Goal: Transaction & Acquisition: Register for event/course

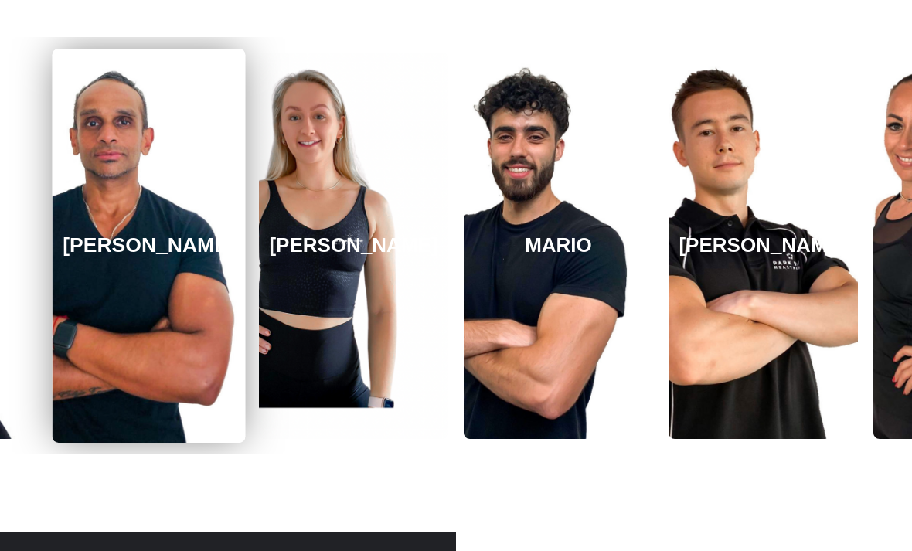
scroll to position [2189, 0]
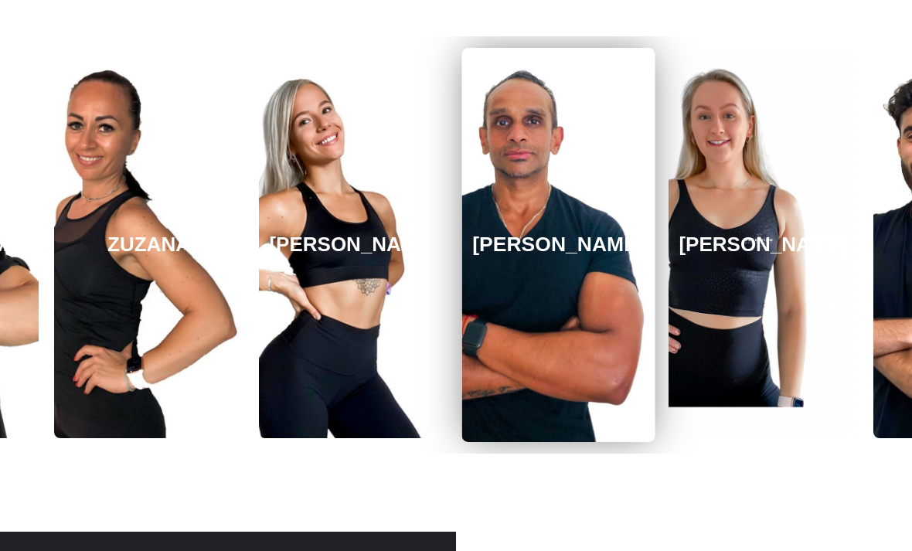
click at [527, 384] on link "[PERSON_NAME]" at bounding box center [558, 245] width 193 height 394
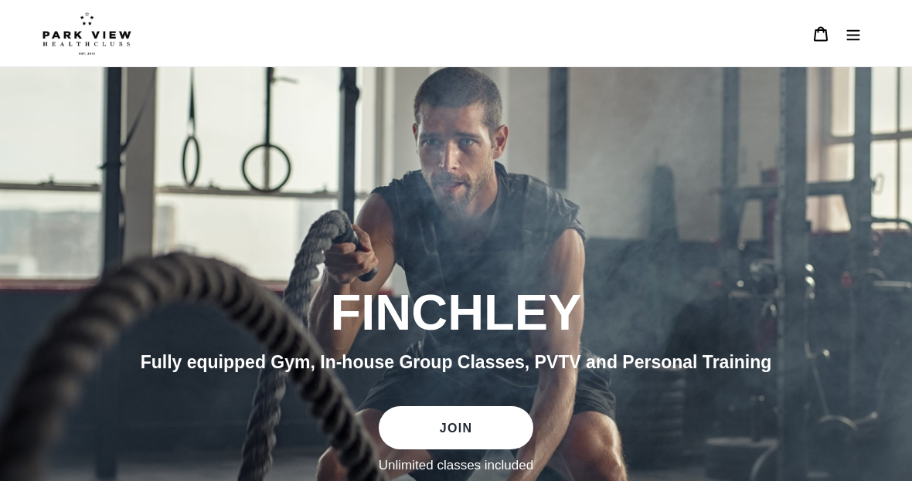
click at [862, 36] on button "Menu" at bounding box center [853, 33] width 32 height 33
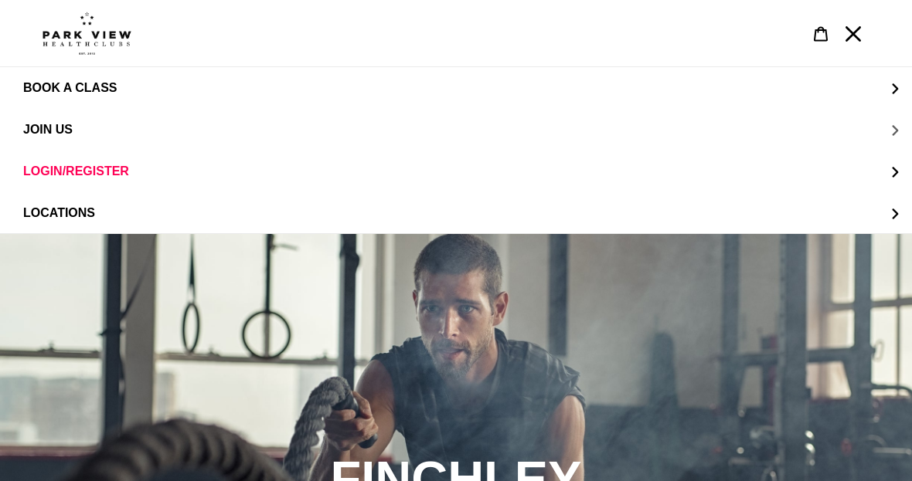
click at [58, 138] on button "JOIN US" at bounding box center [456, 130] width 912 height 42
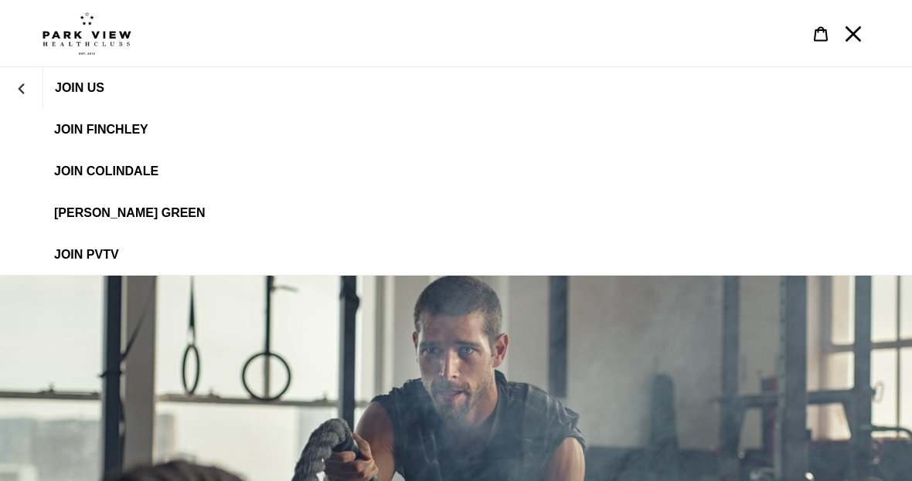
click at [67, 141] on link "JOIN FINCHLEY" at bounding box center [456, 130] width 912 height 42
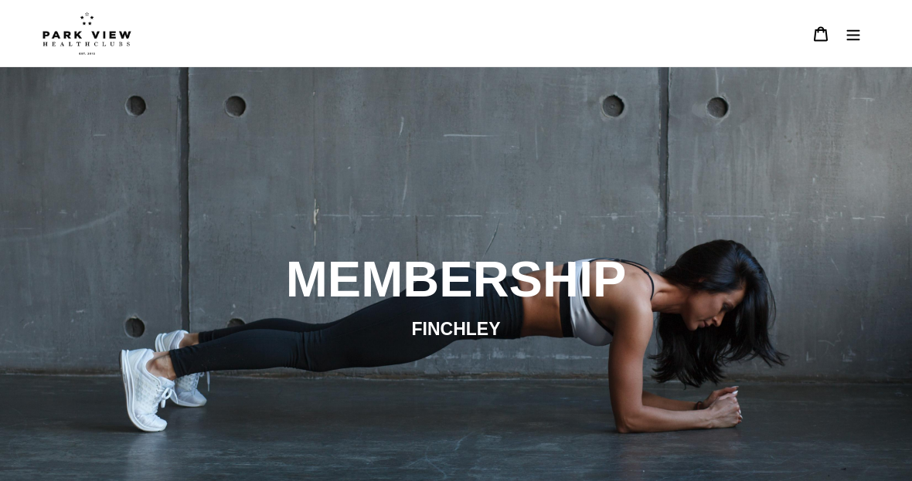
click at [860, 49] on button "Menu" at bounding box center [853, 33] width 32 height 33
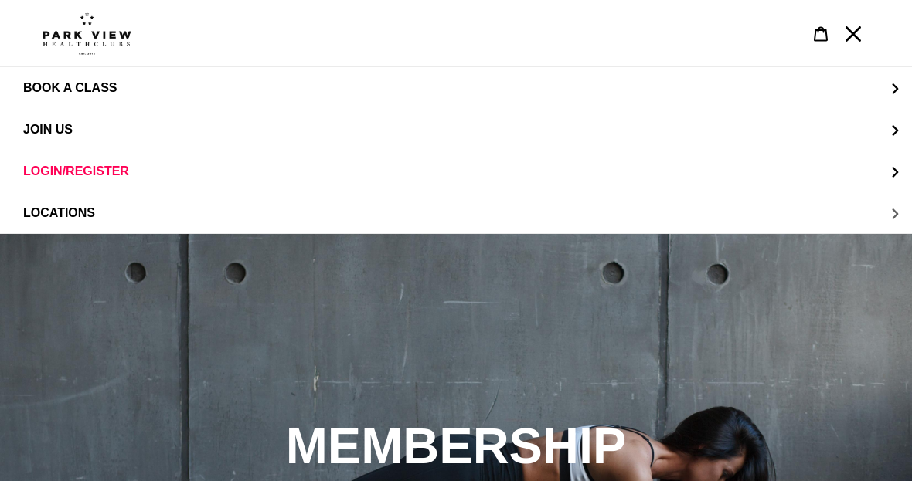
click at [44, 208] on span "LOCATIONS" at bounding box center [59, 213] width 72 height 14
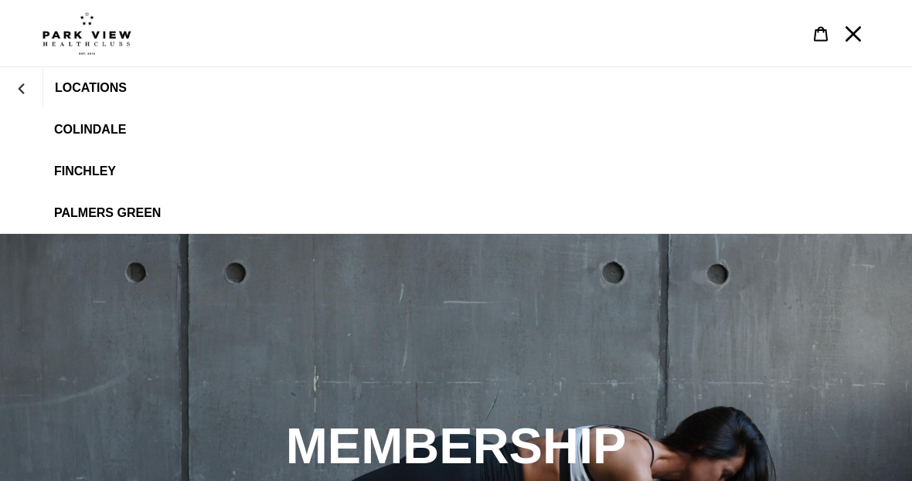
click at [74, 168] on span "Finchley" at bounding box center [85, 172] width 62 height 14
